Goal: Task Accomplishment & Management: Manage account settings

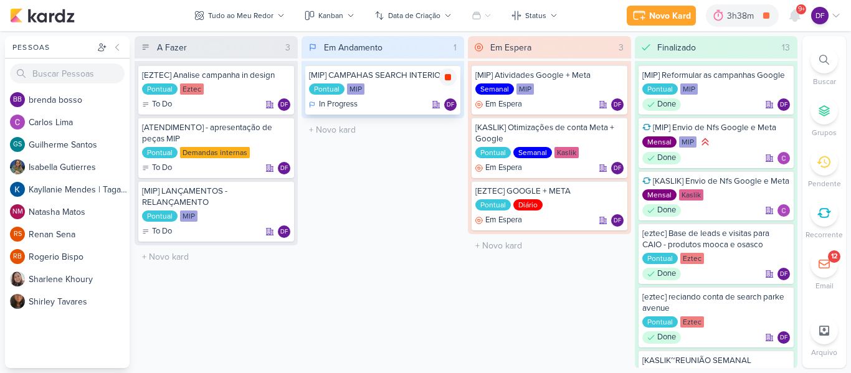
click at [449, 76] on icon at bounding box center [448, 77] width 6 height 6
click at [758, 12] on div "3h38m" at bounding box center [760, 15] width 31 height 13
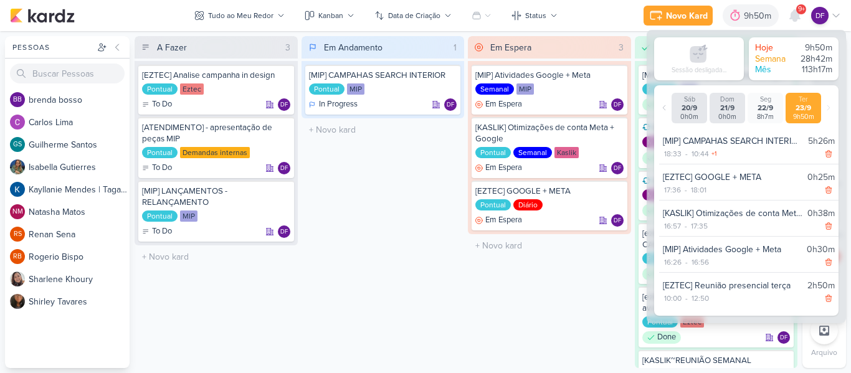
click at [729, 148] on div "18:33 - 10:44 +1" at bounding box center [749, 154] width 172 height 12
click at [826, 19] on div "DF" at bounding box center [819, 15] width 17 height 17
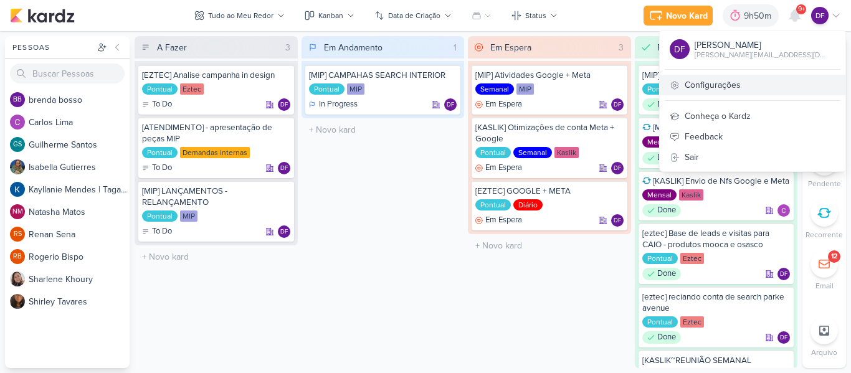
click at [727, 89] on link "Configurações" at bounding box center [753, 85] width 186 height 21
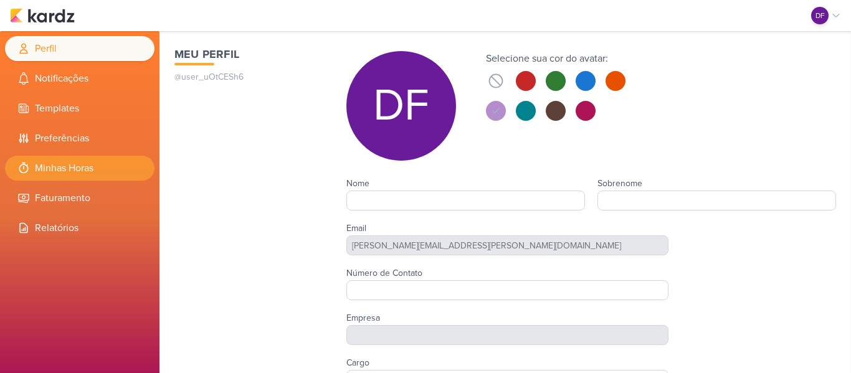
type input "Diego"
type input "[PERSON_NAME]"
type input "Tagawa"
type input "[PERSON_NAME][EMAIL_ADDRESS][PERSON_NAME][DOMAIN_NAME]"
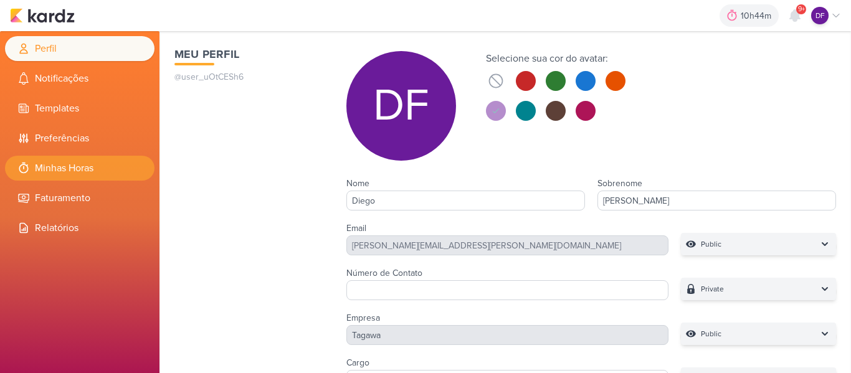
click at [70, 168] on li "Minhas Horas" at bounding box center [80, 168] width 150 height 25
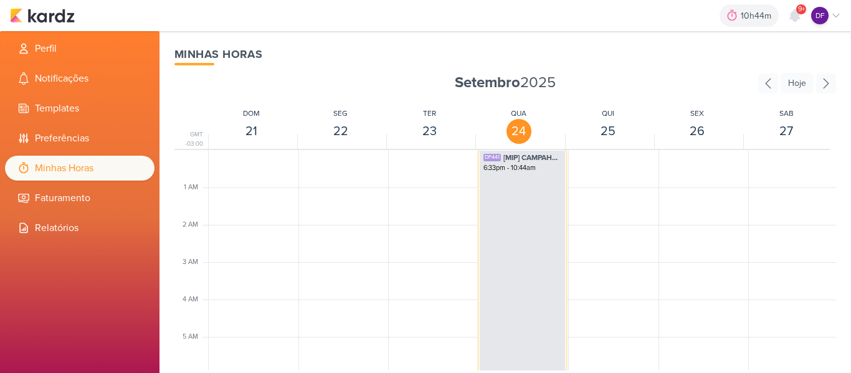
click at [536, 223] on div "DF441 [MIP] CAMPAHAS SEARCH INTERIOR 6:33pm - 10:44am" at bounding box center [522, 350] width 87 height 401
select select "pm"
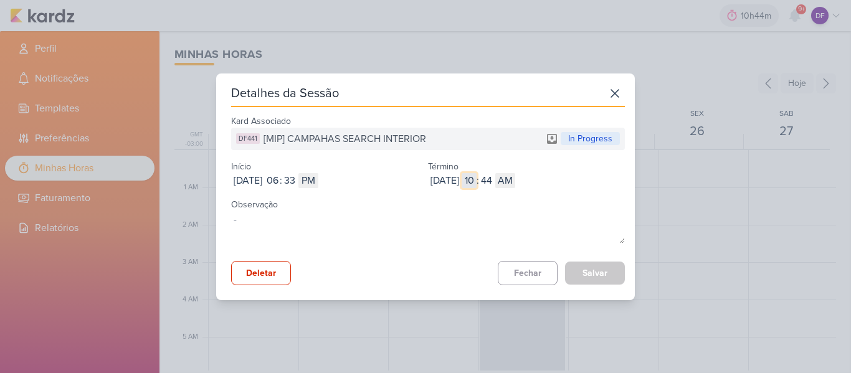
click at [477, 184] on input "10" at bounding box center [469, 180] width 15 height 15
click at [515, 182] on select "AM PM" at bounding box center [505, 180] width 20 height 15
select select "pm"
click at [515, 173] on select "AM PM" at bounding box center [505, 180] width 20 height 15
click at [445, 183] on input "[DATE]" at bounding box center [445, 180] width 34 height 15
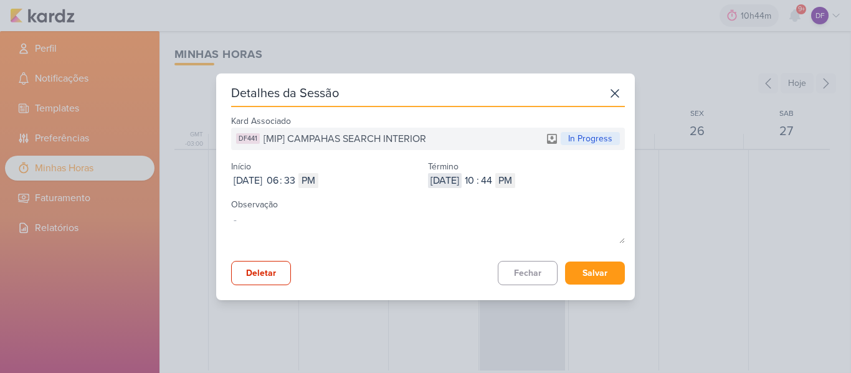
type input "[DATE]"
click at [477, 182] on input "10" at bounding box center [469, 180] width 15 height 15
type input "7"
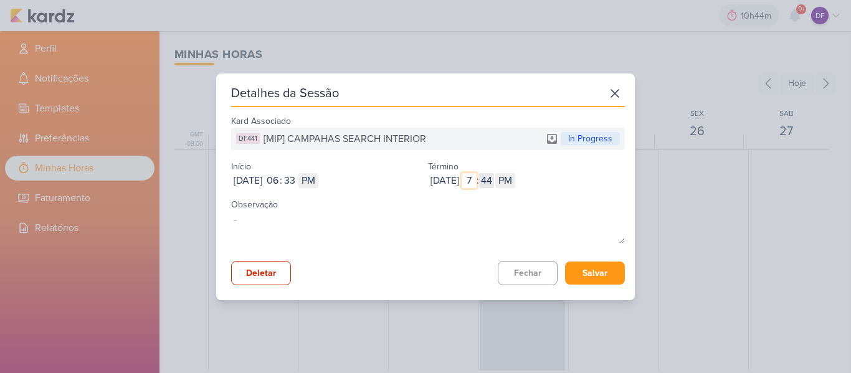
type input "7"
click at [494, 182] on input "44" at bounding box center [486, 180] width 15 height 15
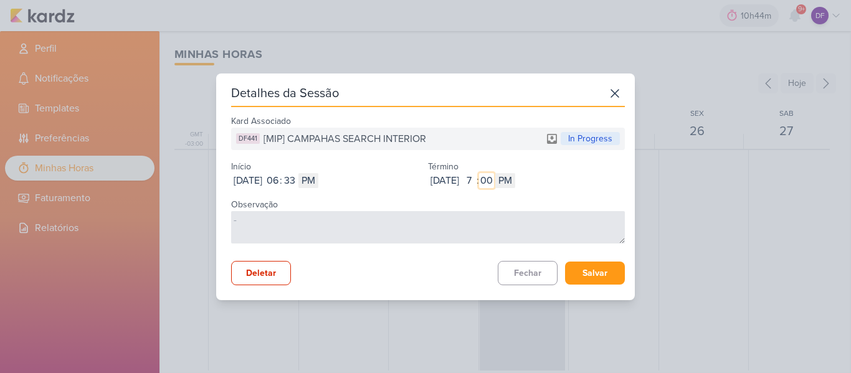
type input "00"
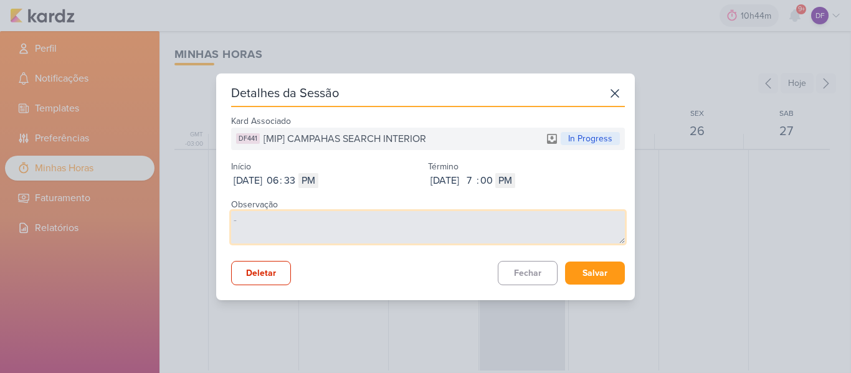
click at [574, 216] on textarea at bounding box center [428, 227] width 394 height 32
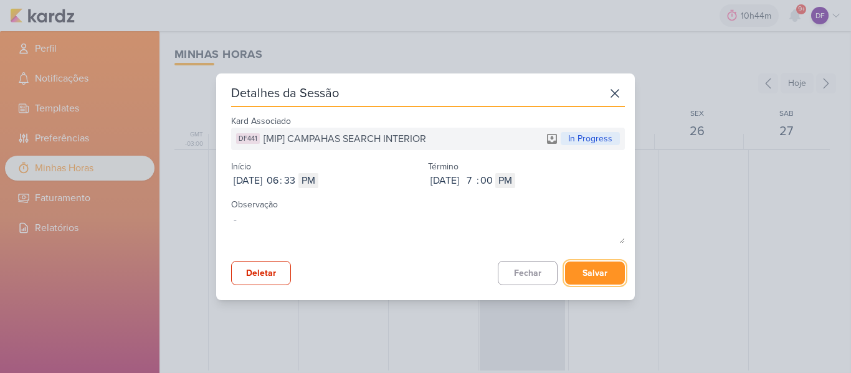
click at [596, 273] on button "Salvar" at bounding box center [595, 273] width 60 height 23
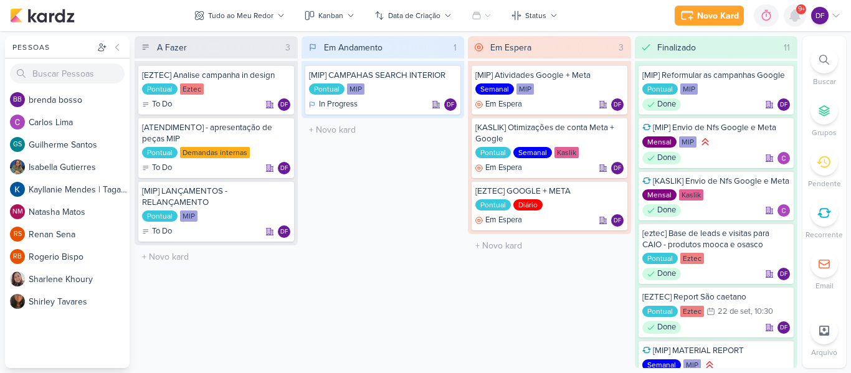
click at [798, 19] on icon at bounding box center [795, 15] width 10 height 11
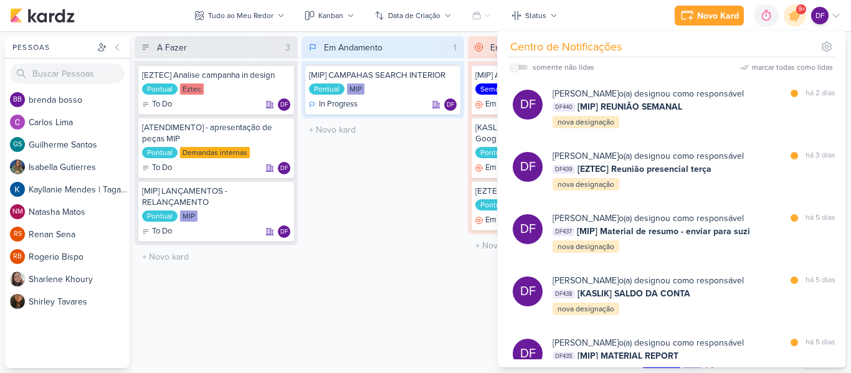
click at [611, 15] on div "Novo Kard Ctrl + k 0h0m Sessão desligada... Hoje 0h0m Semana 0h0m Mês 0h0m" at bounding box center [425, 15] width 831 height 31
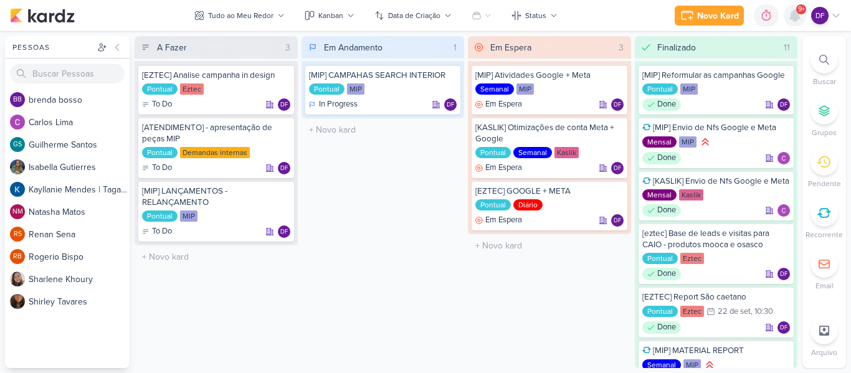
click at [798, 19] on icon at bounding box center [795, 15] width 10 height 11
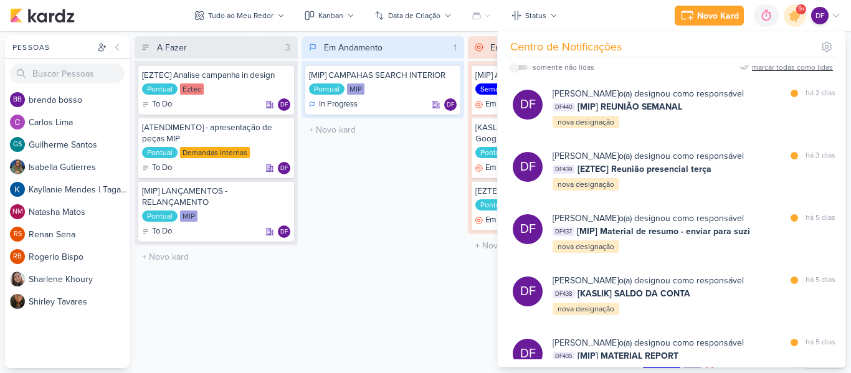
click at [796, 64] on div "marcar todas como lidas" at bounding box center [792, 67] width 81 height 11
click at [796, 19] on icon at bounding box center [795, 15] width 15 height 15
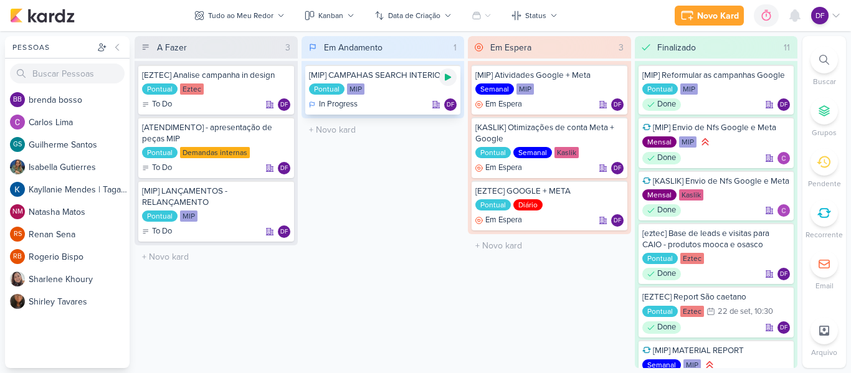
click at [448, 79] on icon at bounding box center [448, 77] width 6 height 7
